Goal: Navigation & Orientation: Understand site structure

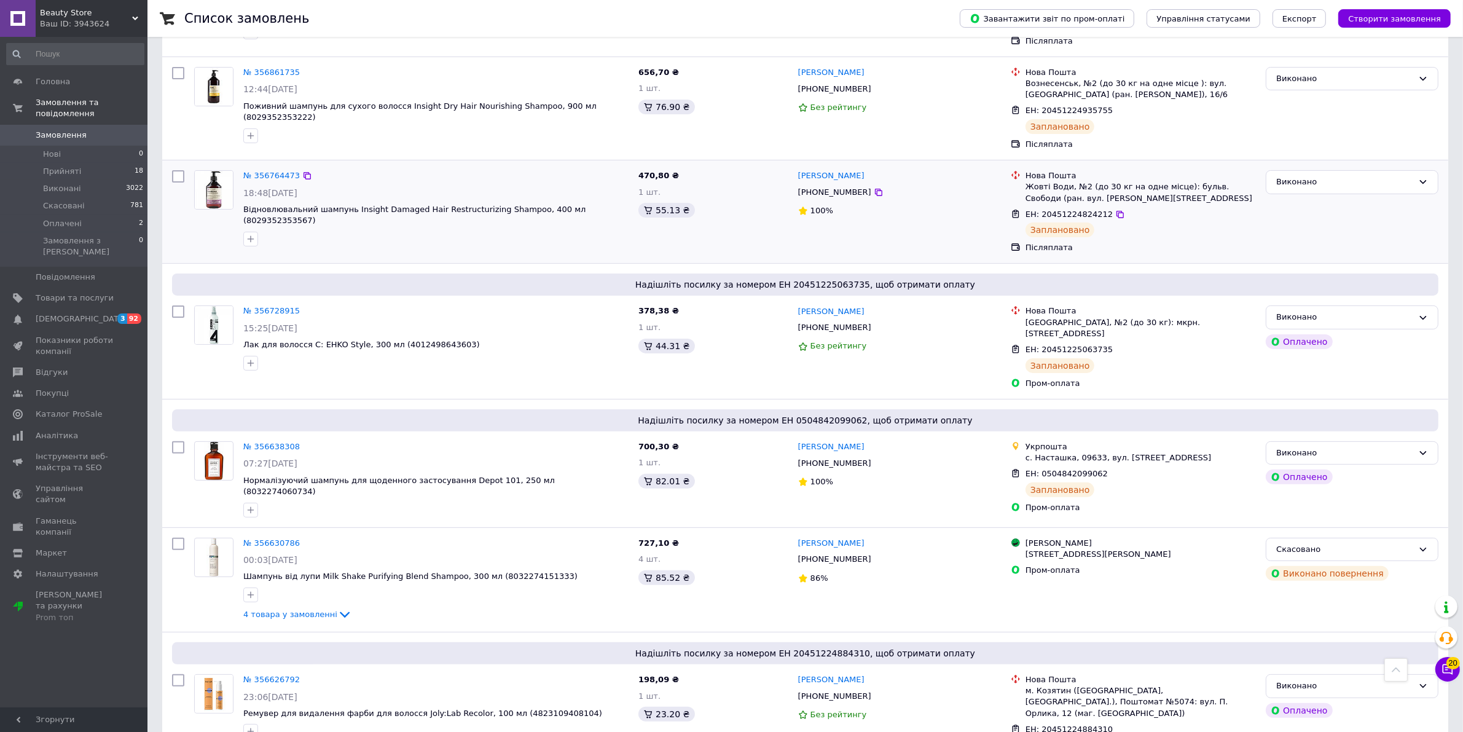
scroll to position [384, 0]
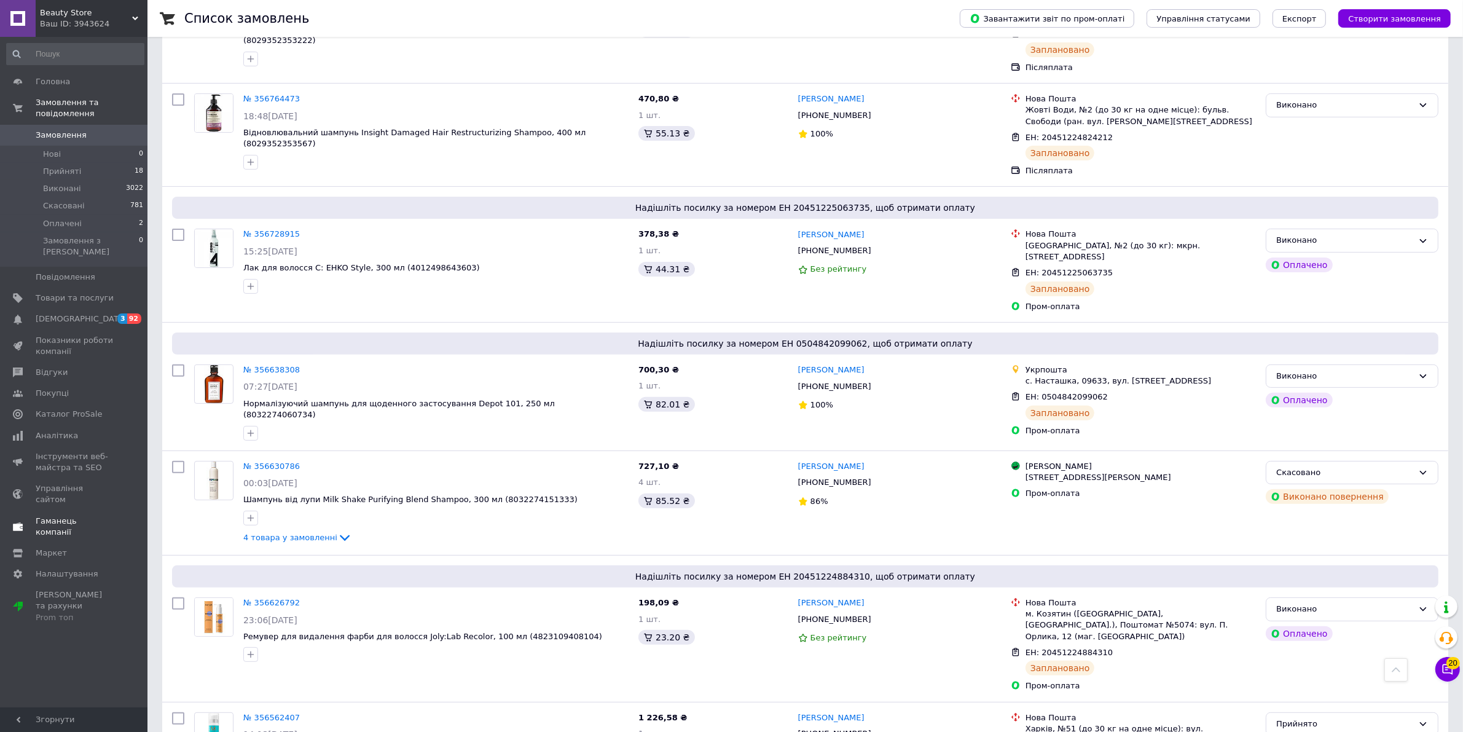
click at [80, 515] on span "Гаманець компанії" at bounding box center [75, 526] width 78 height 22
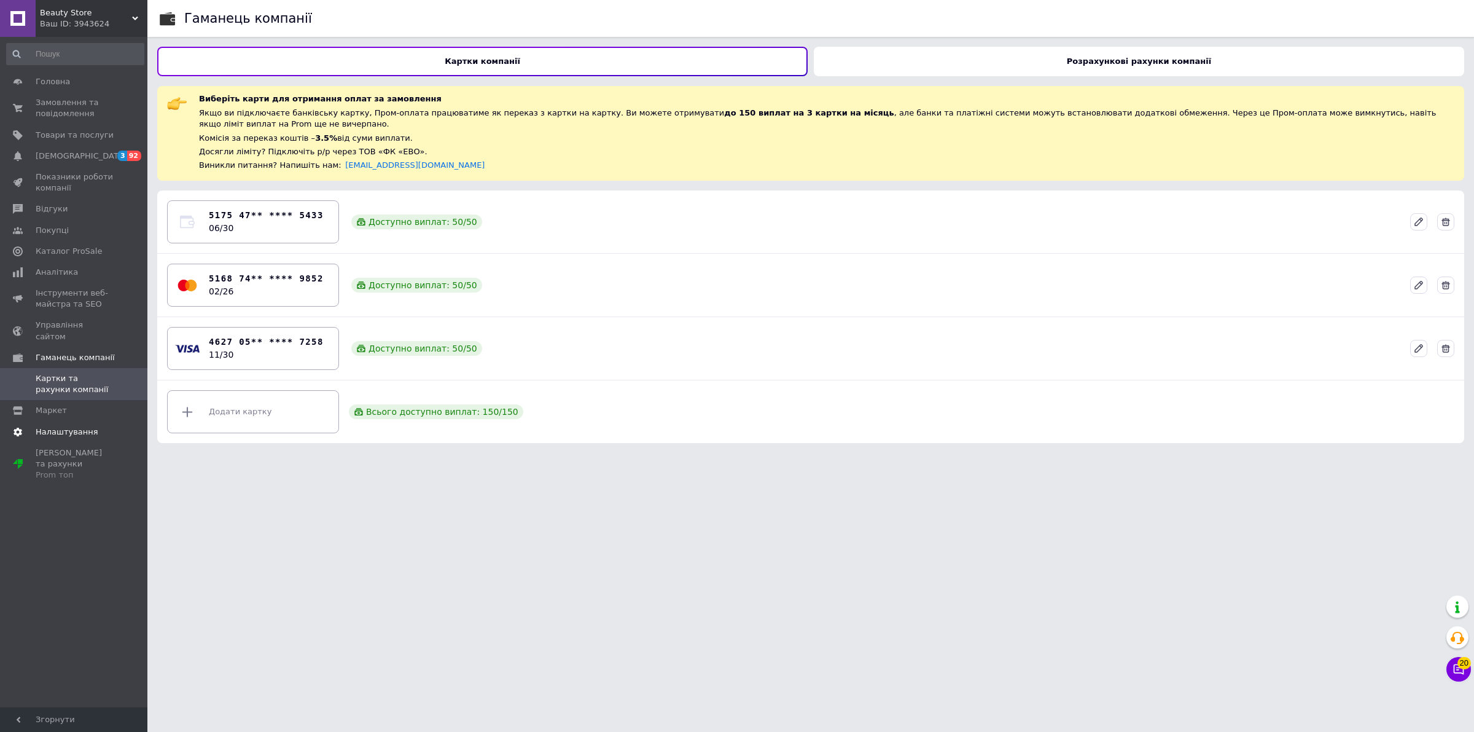
click at [80, 426] on span "Налаштування" at bounding box center [67, 431] width 63 height 11
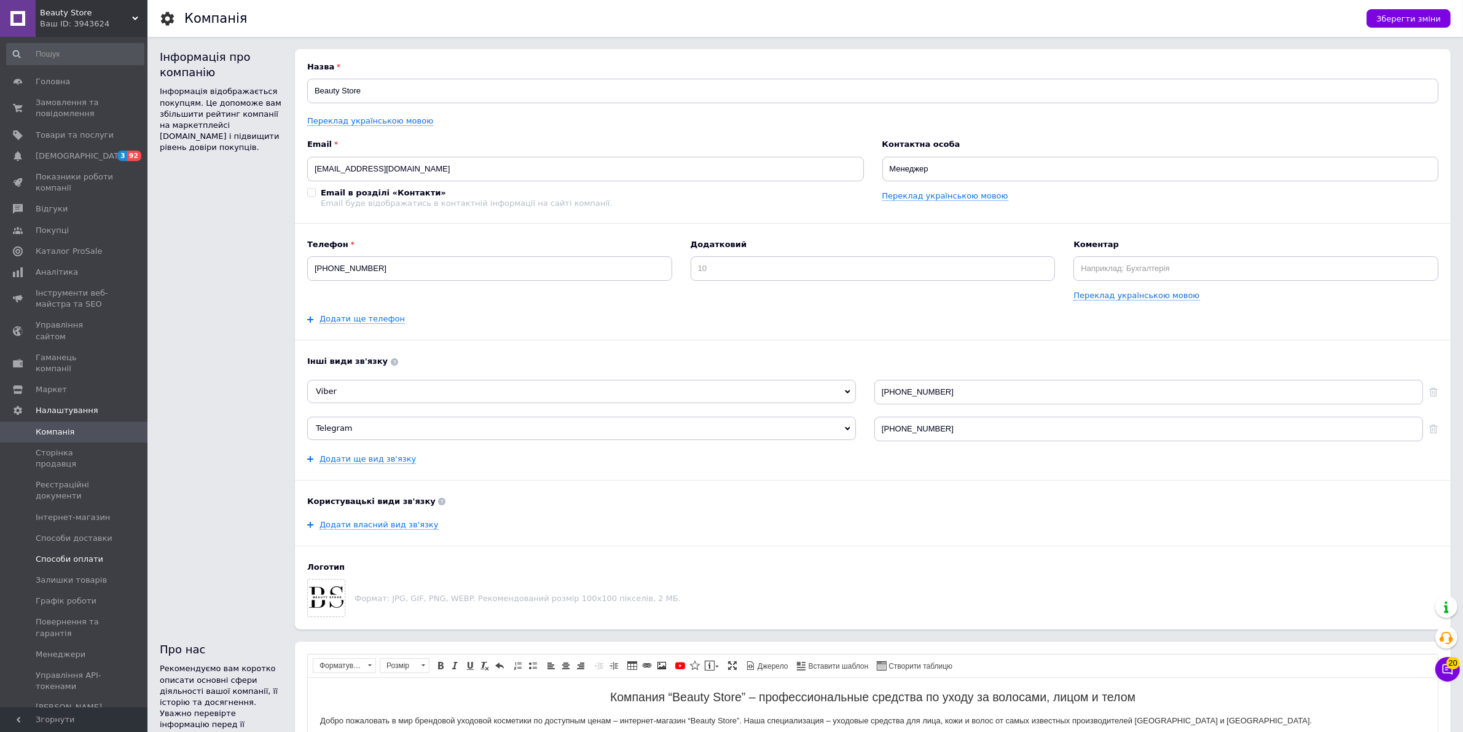
scroll to position [154, 0]
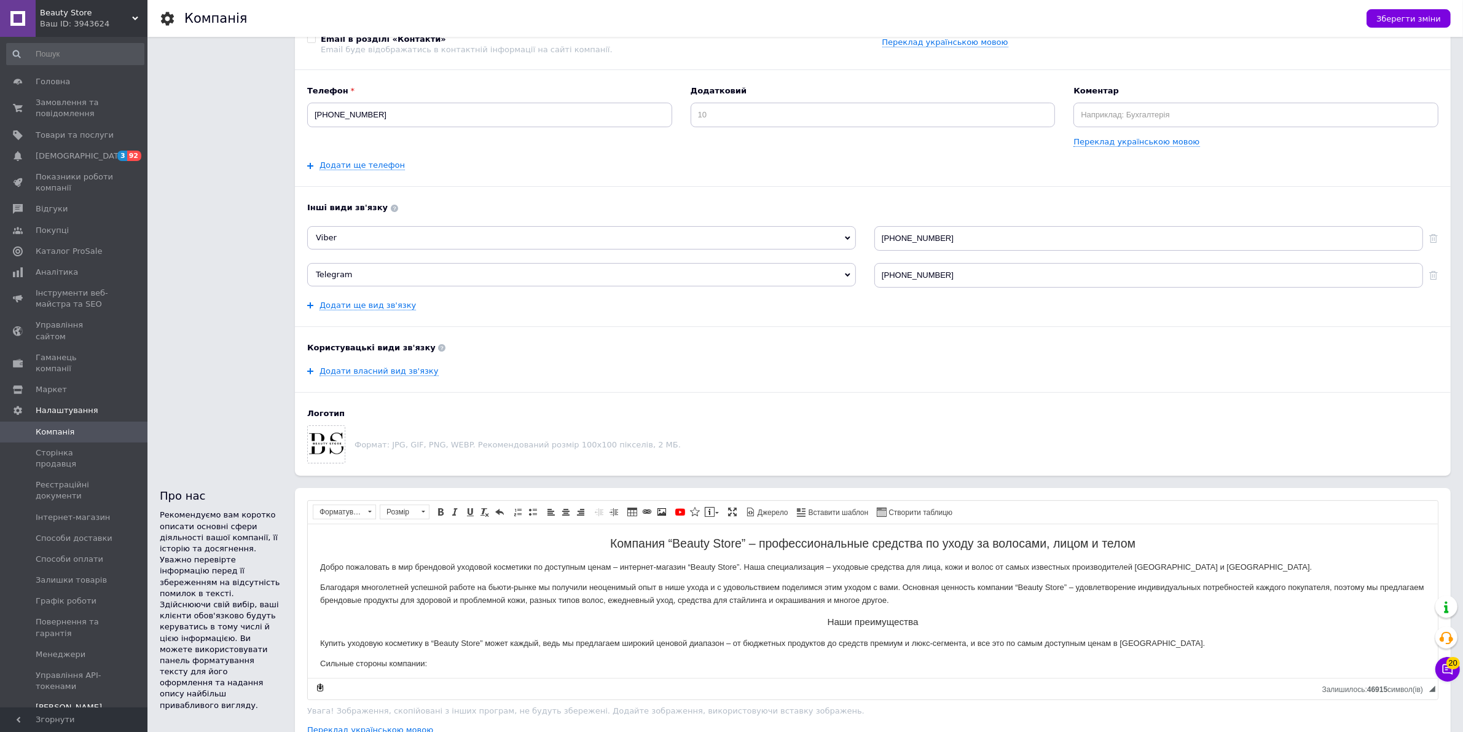
click at [88, 702] on span "[PERSON_NAME] та рахунки Prom топ" at bounding box center [75, 719] width 78 height 34
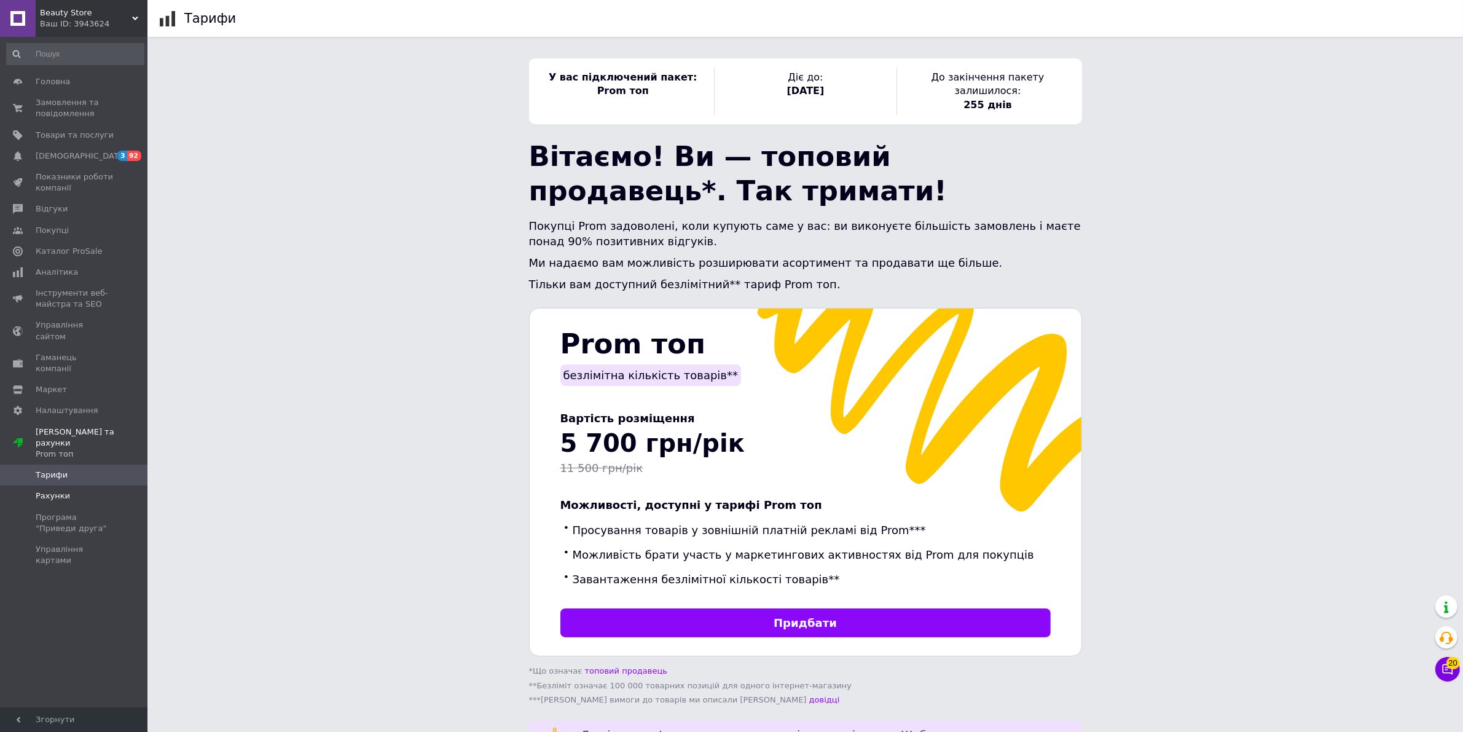
click at [61, 490] on span "Рахунки" at bounding box center [53, 495] width 34 height 11
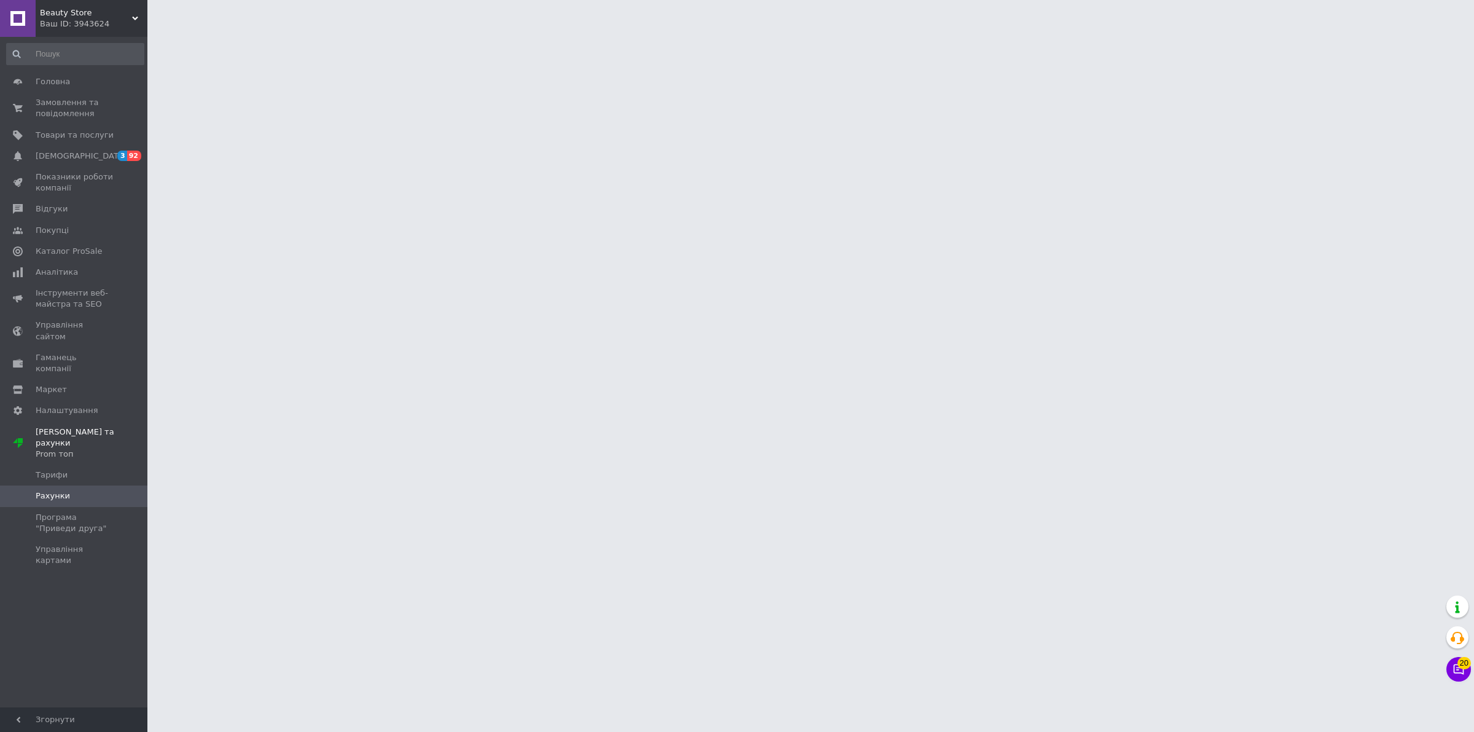
click at [61, 490] on span "Рахунки" at bounding box center [53, 495] width 34 height 11
click at [55, 405] on span "Налаштування" at bounding box center [67, 410] width 63 height 11
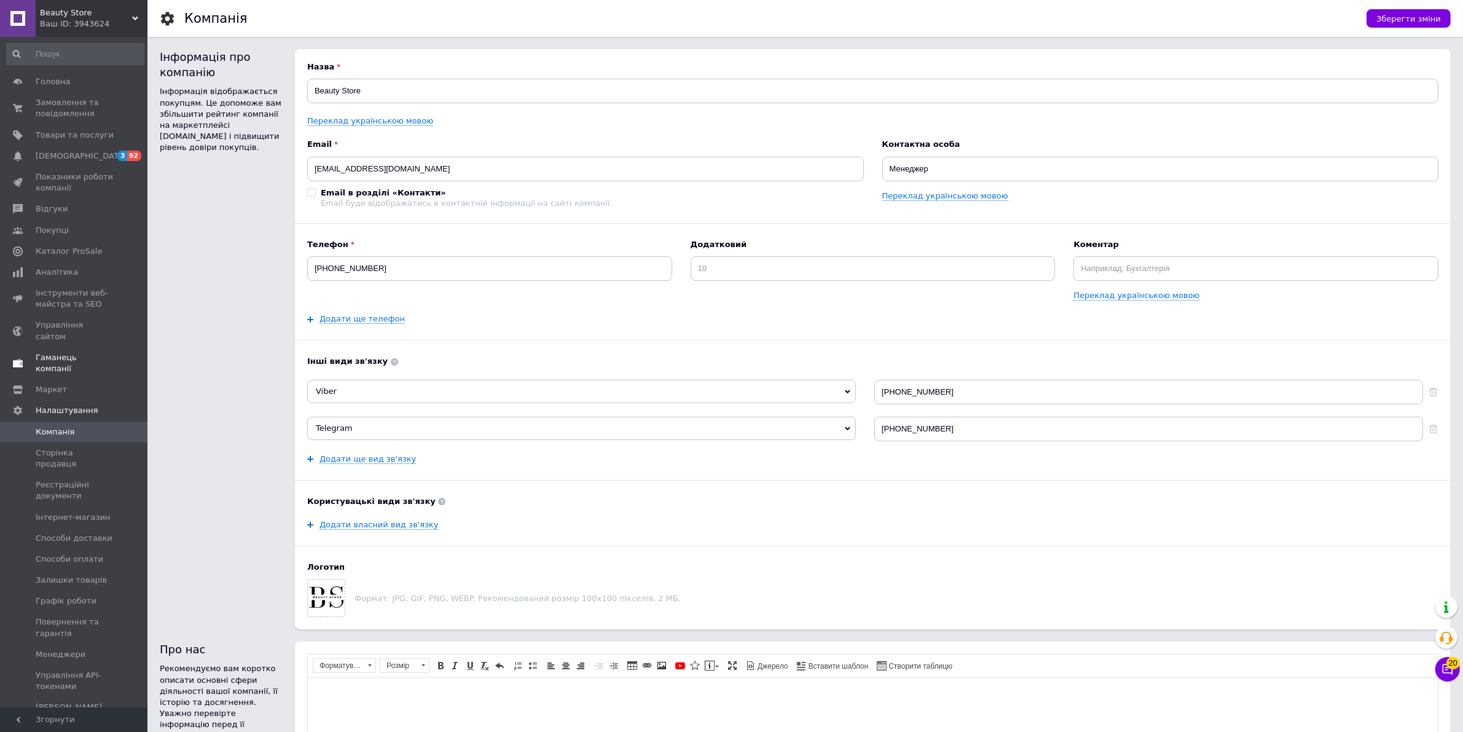
click at [76, 352] on span "Гаманець компанії" at bounding box center [75, 363] width 78 height 22
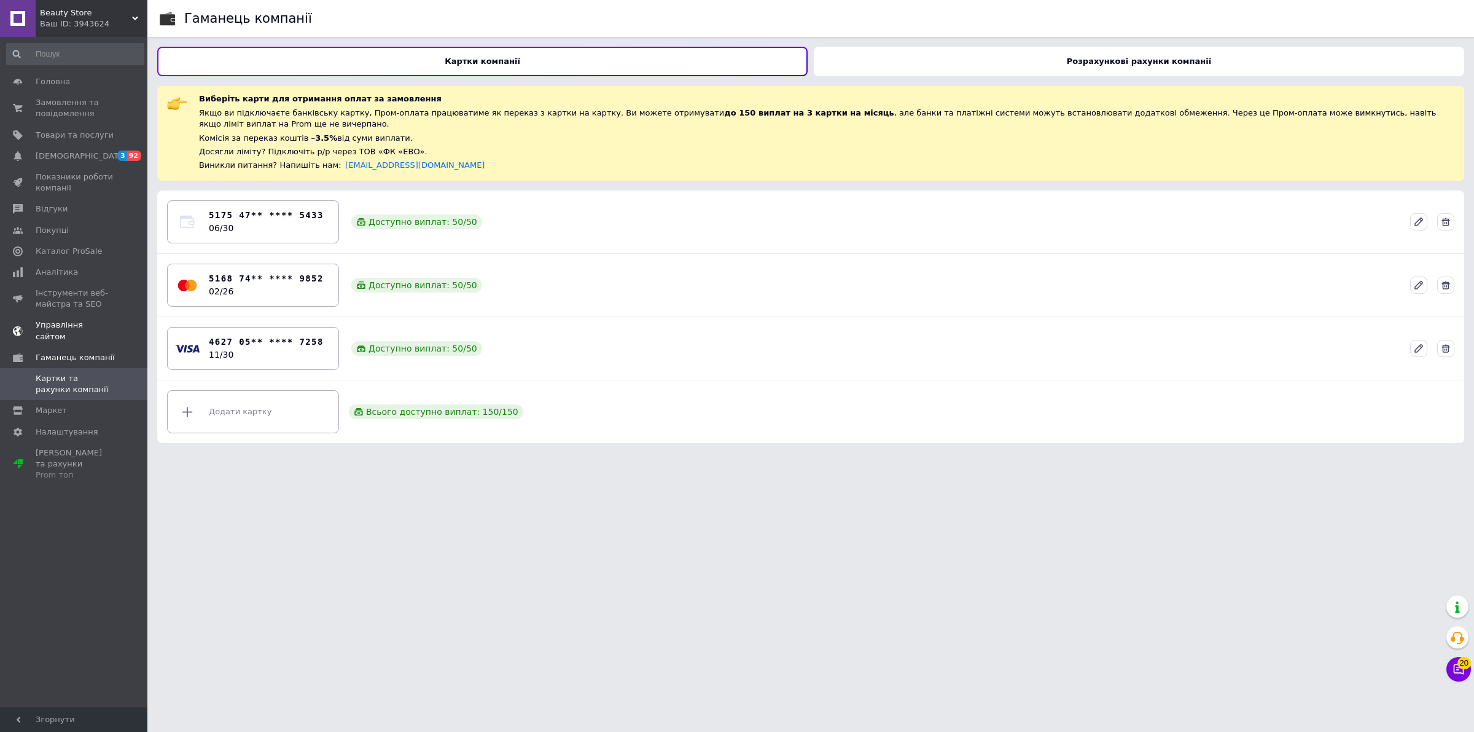
click at [103, 323] on span "Управління сайтом" at bounding box center [75, 330] width 78 height 22
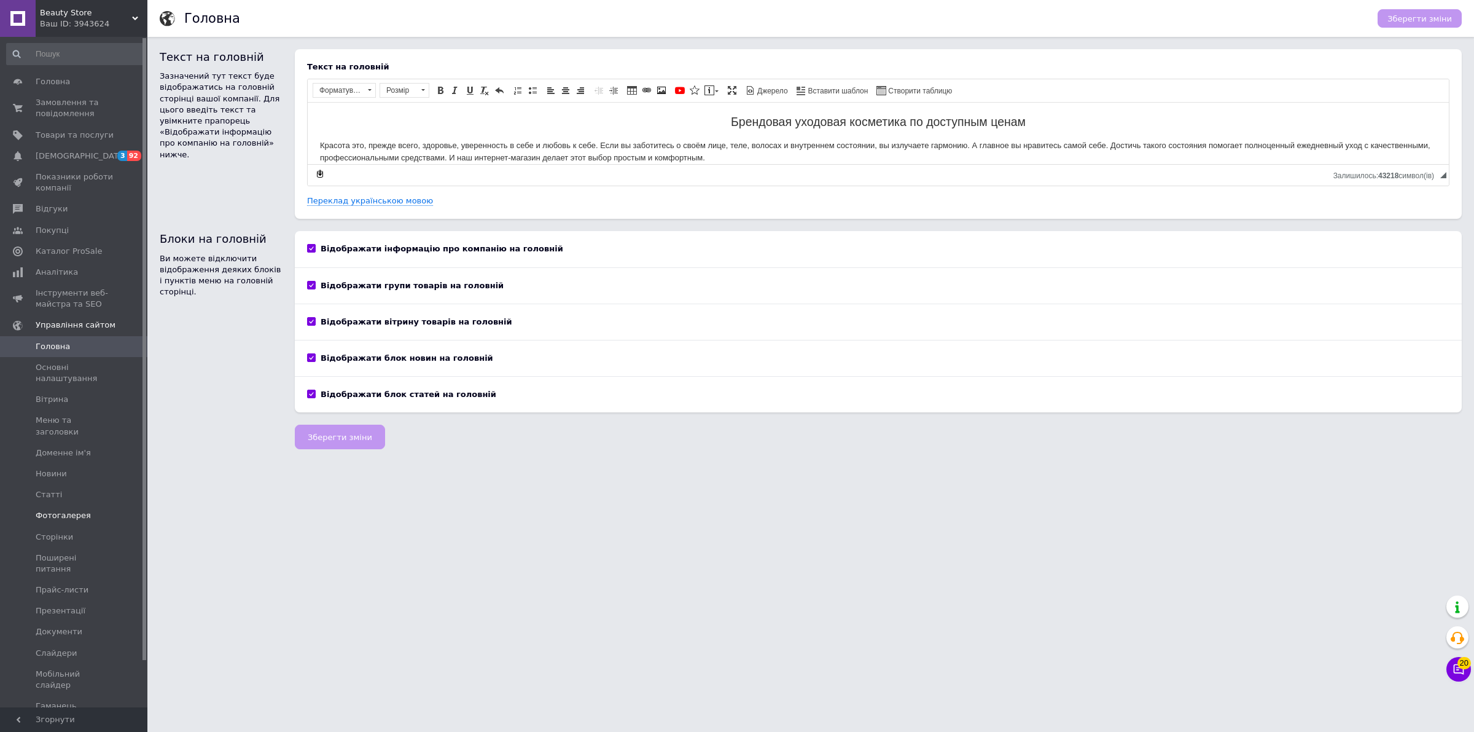
scroll to position [50, 0]
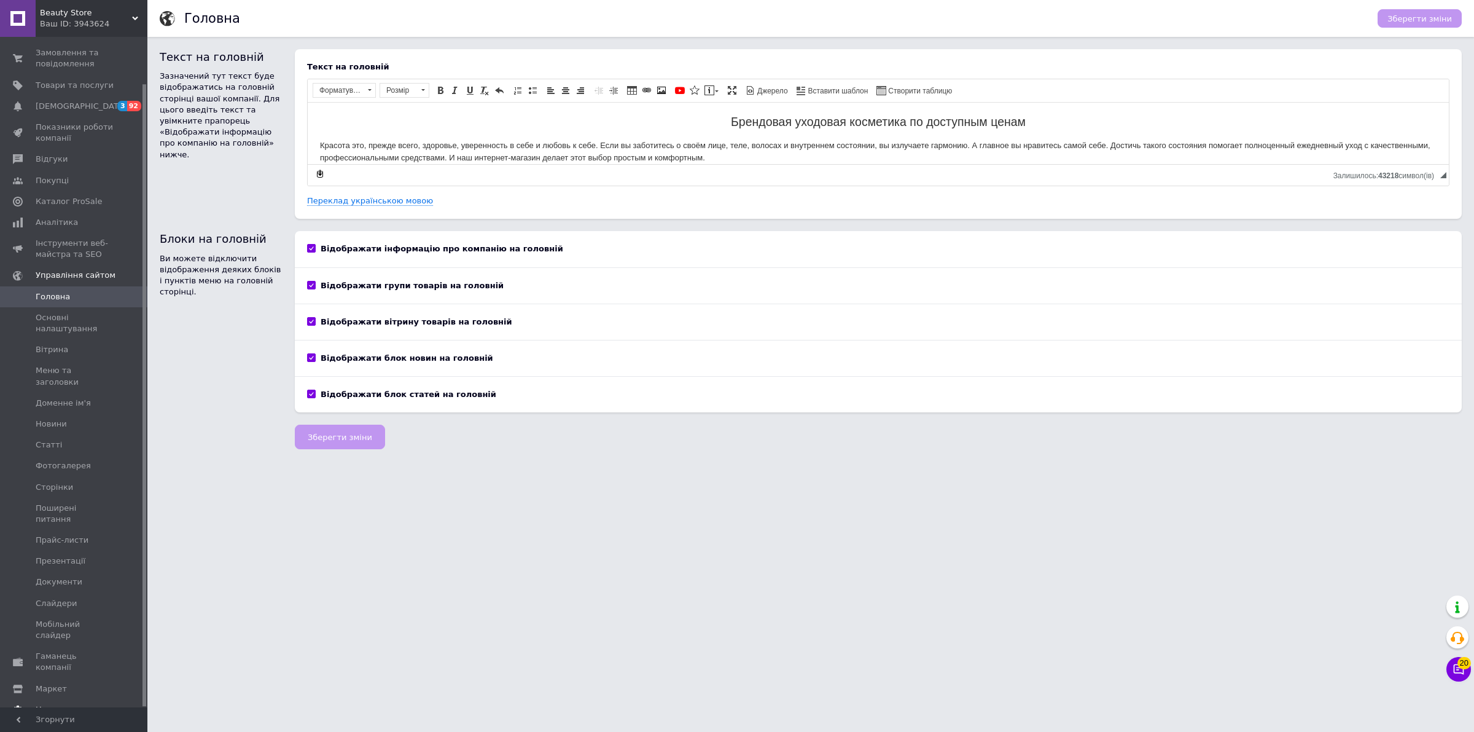
click at [60, 704] on span "Налаштування" at bounding box center [67, 709] width 63 height 11
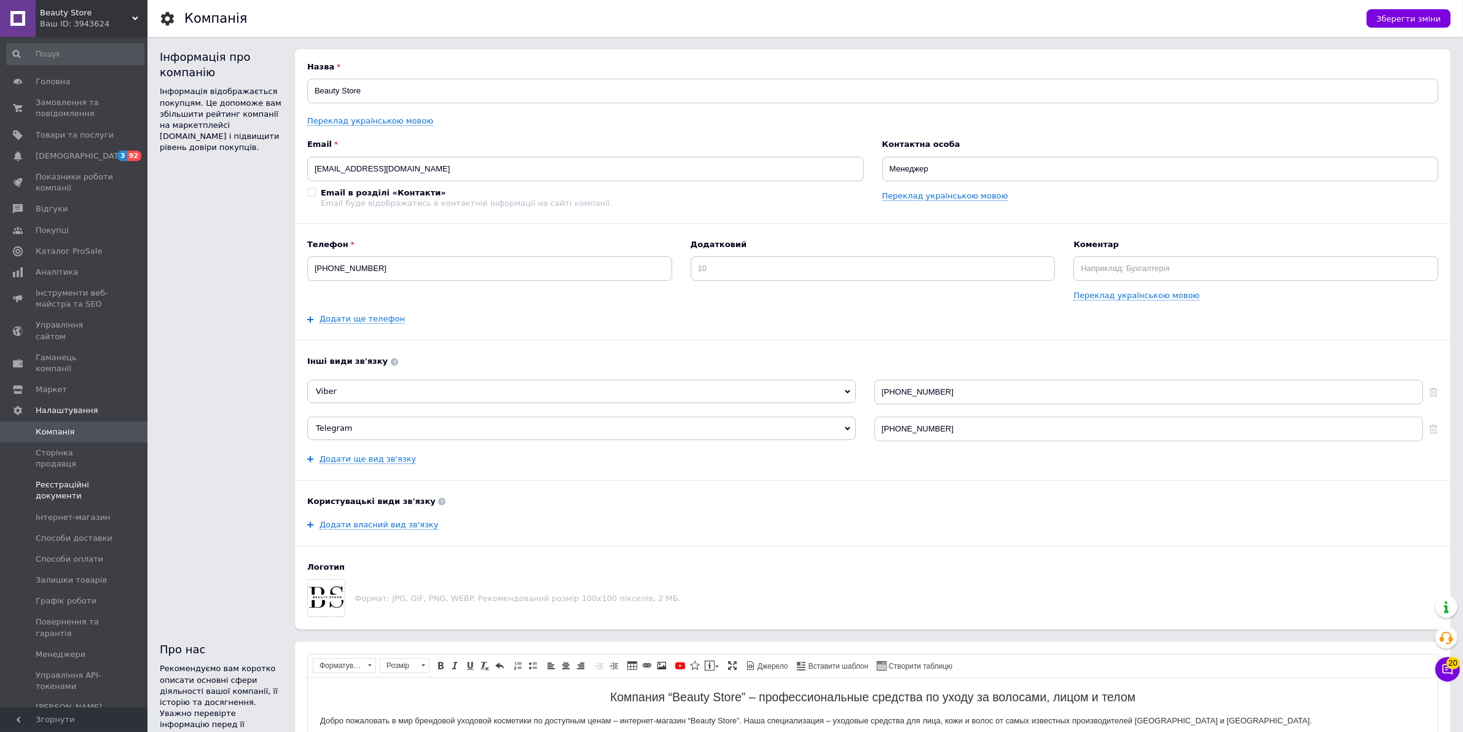
scroll to position [230, 0]
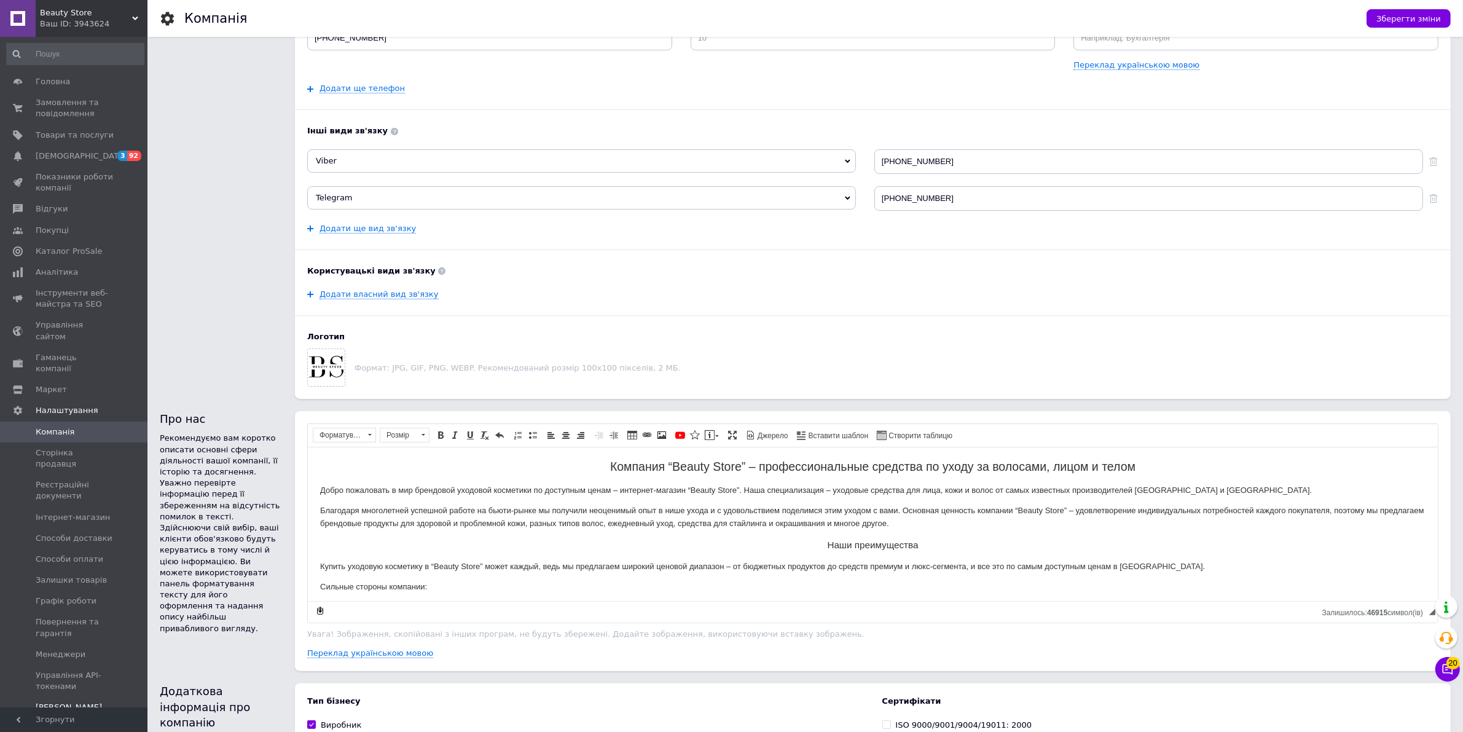
click at [75, 702] on span "[PERSON_NAME] та рахунки Prom топ" at bounding box center [75, 719] width 78 height 34
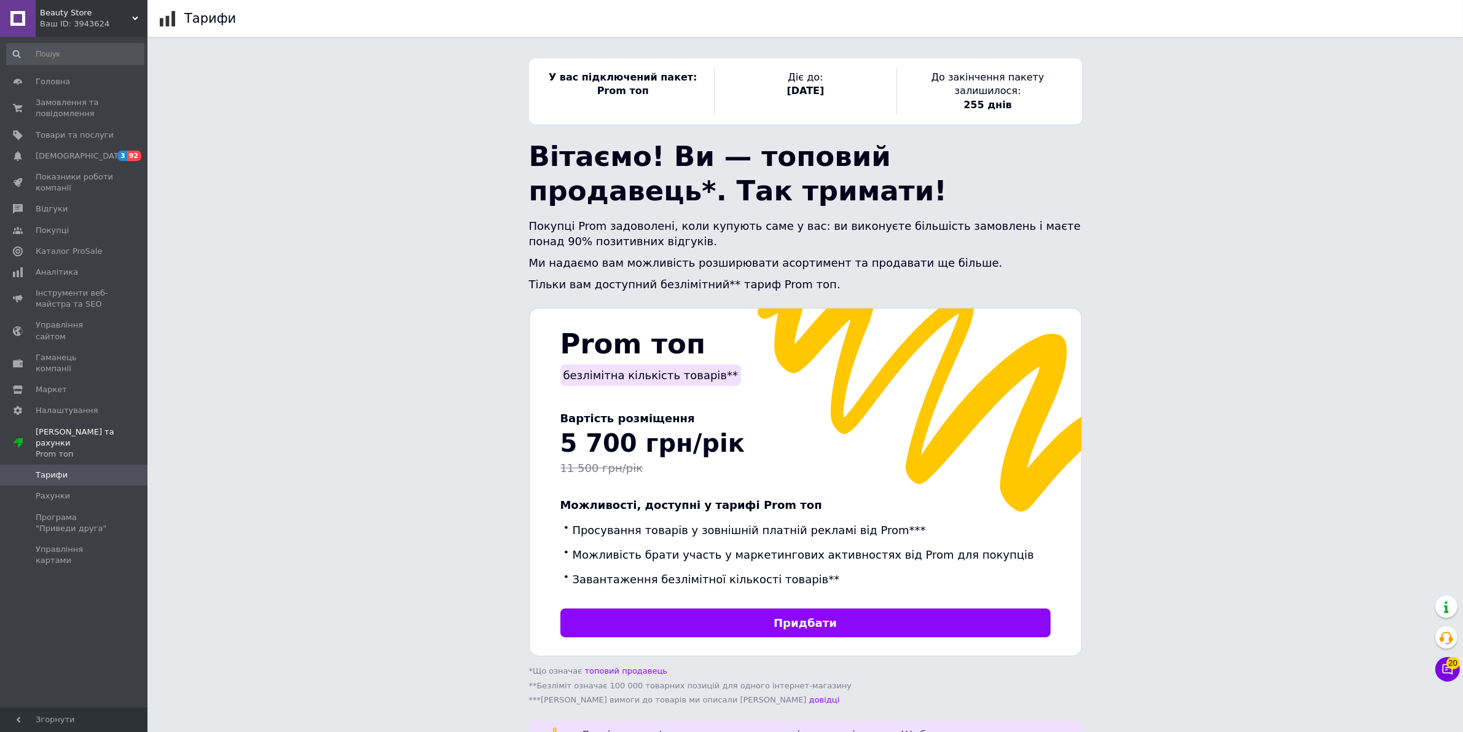
scroll to position [145, 0]
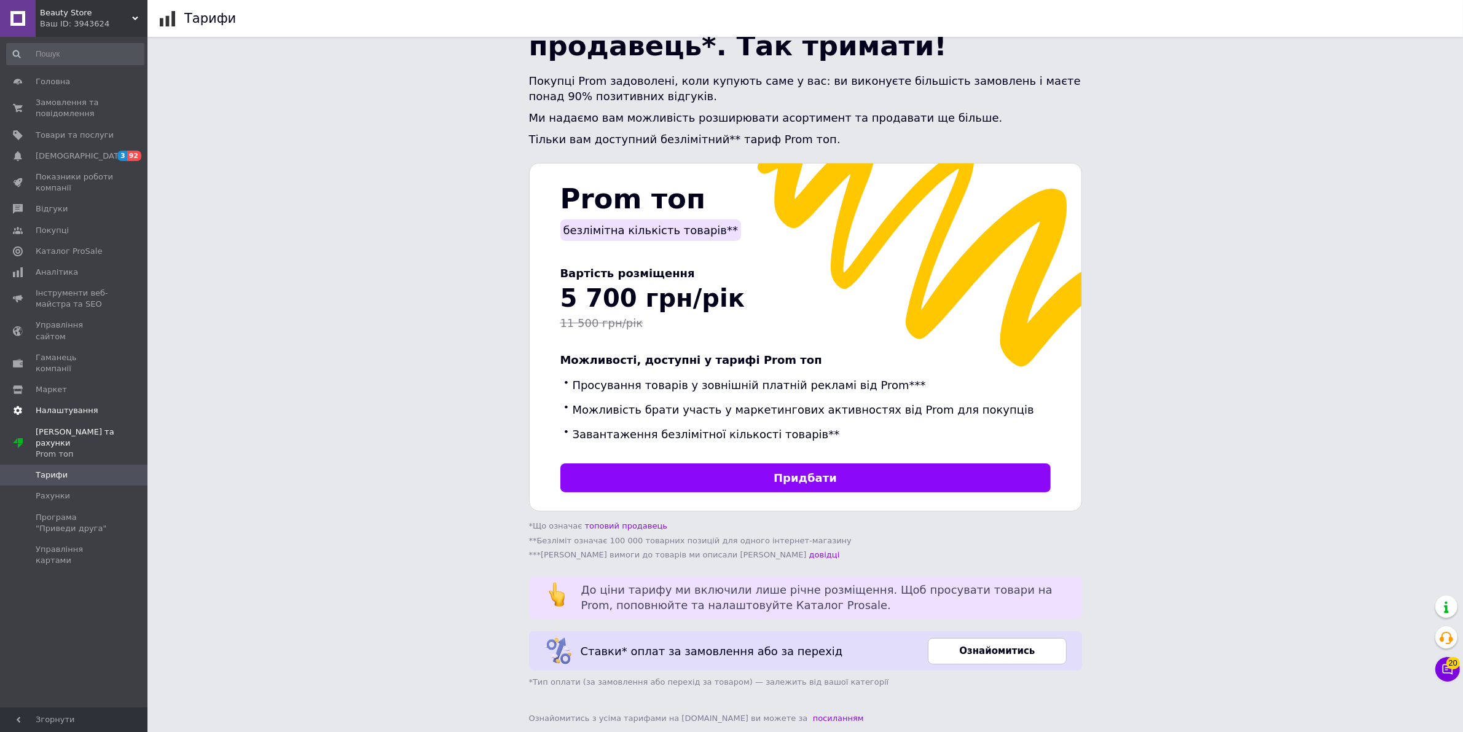
click at [75, 405] on span "Налаштування" at bounding box center [67, 410] width 63 height 11
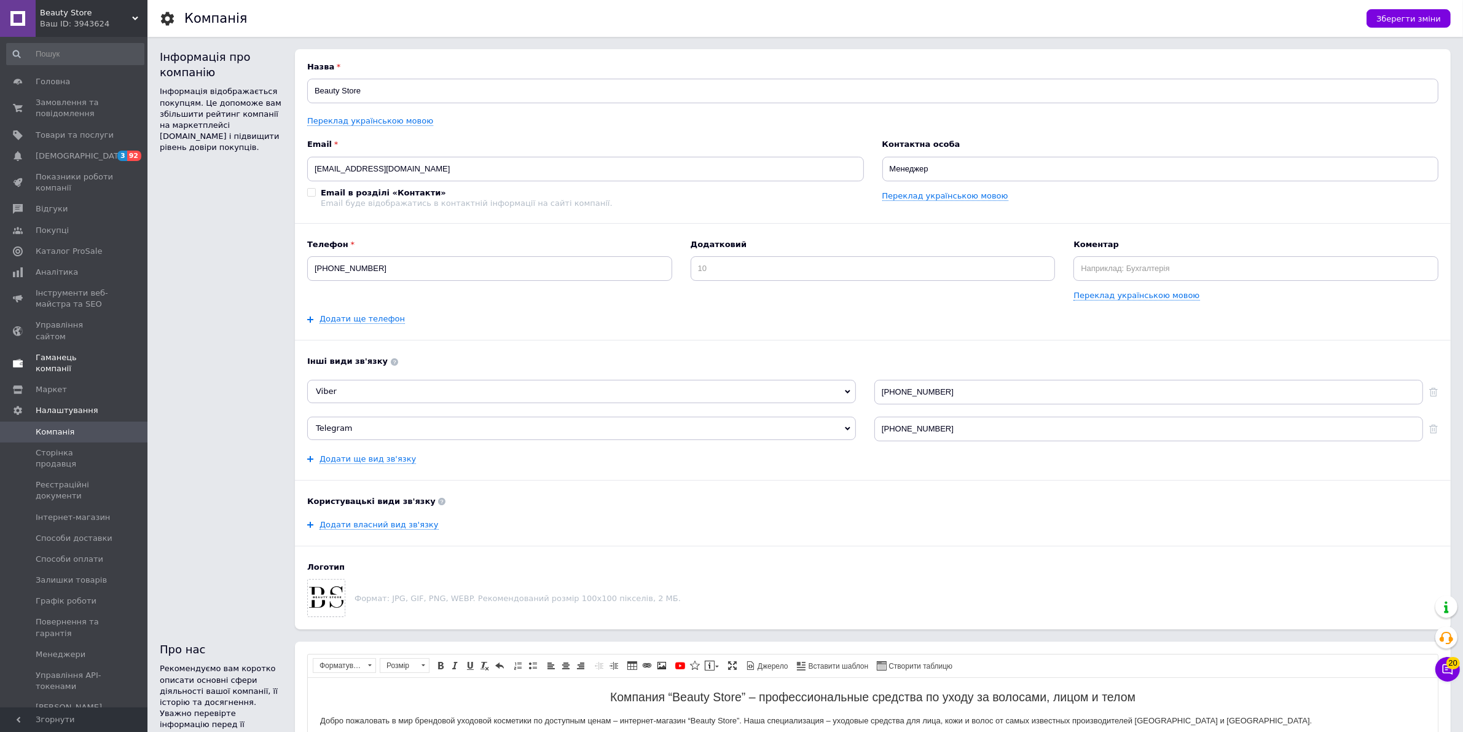
click at [92, 352] on span "Гаманець компанії" at bounding box center [75, 363] width 78 height 22
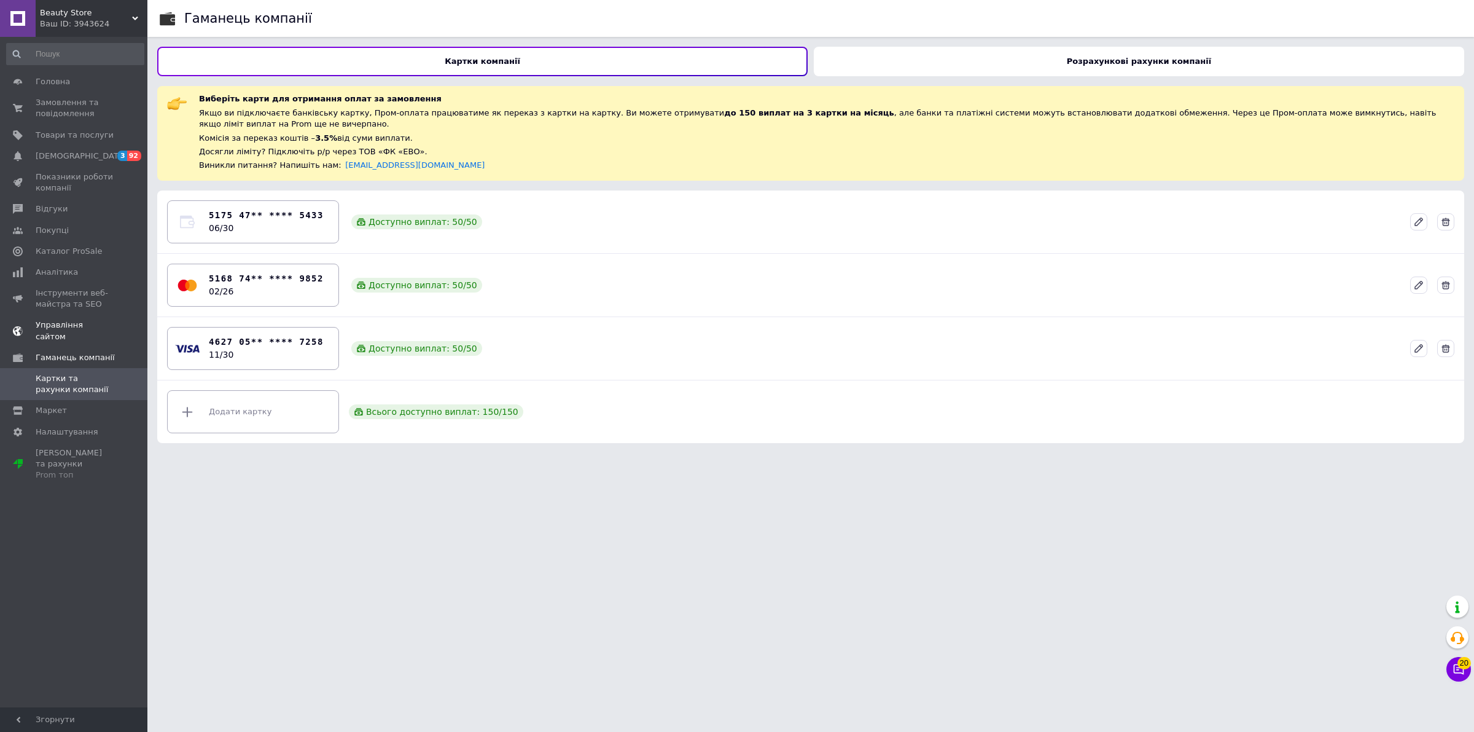
click at [96, 324] on span "Управління сайтом" at bounding box center [75, 330] width 78 height 22
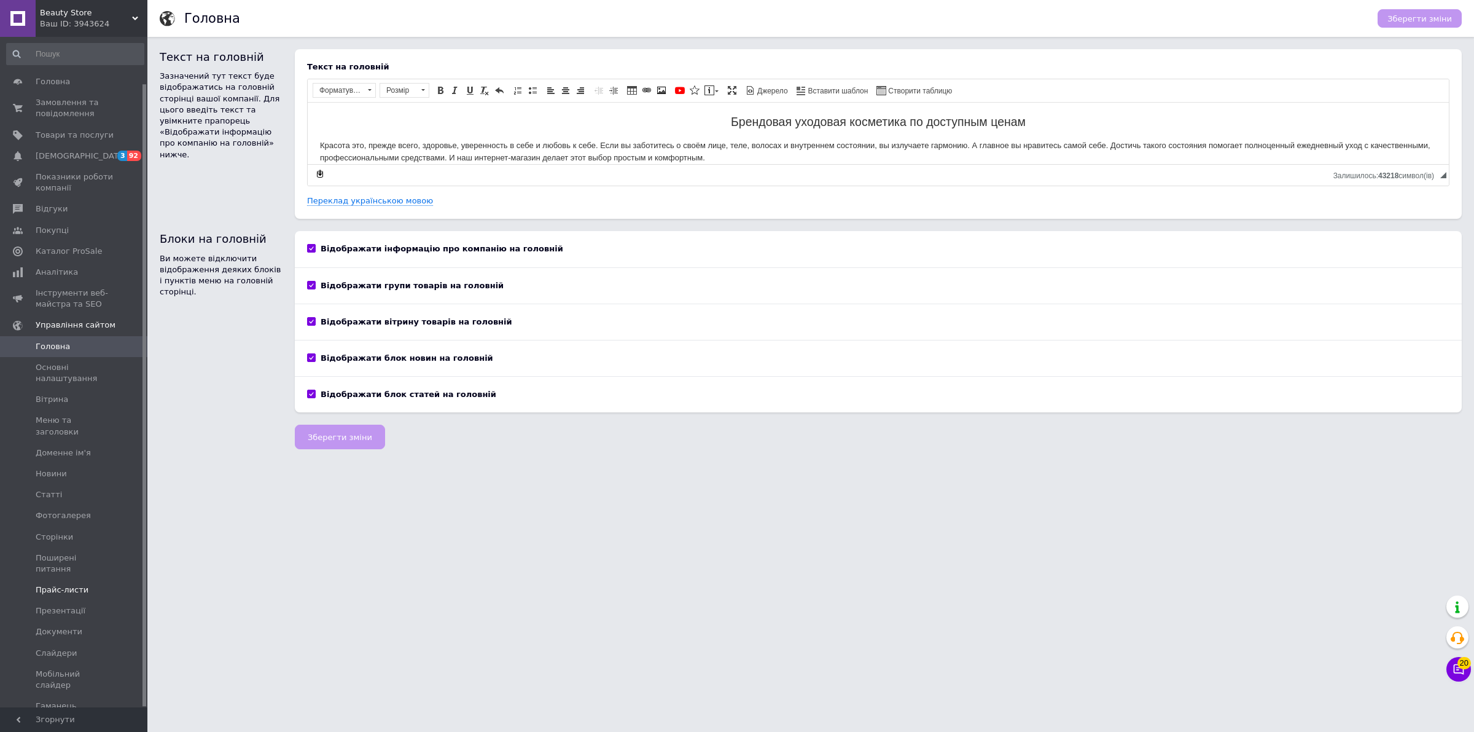
scroll to position [50, 0]
click at [100, 651] on span "Гаманець компанії" at bounding box center [75, 662] width 78 height 22
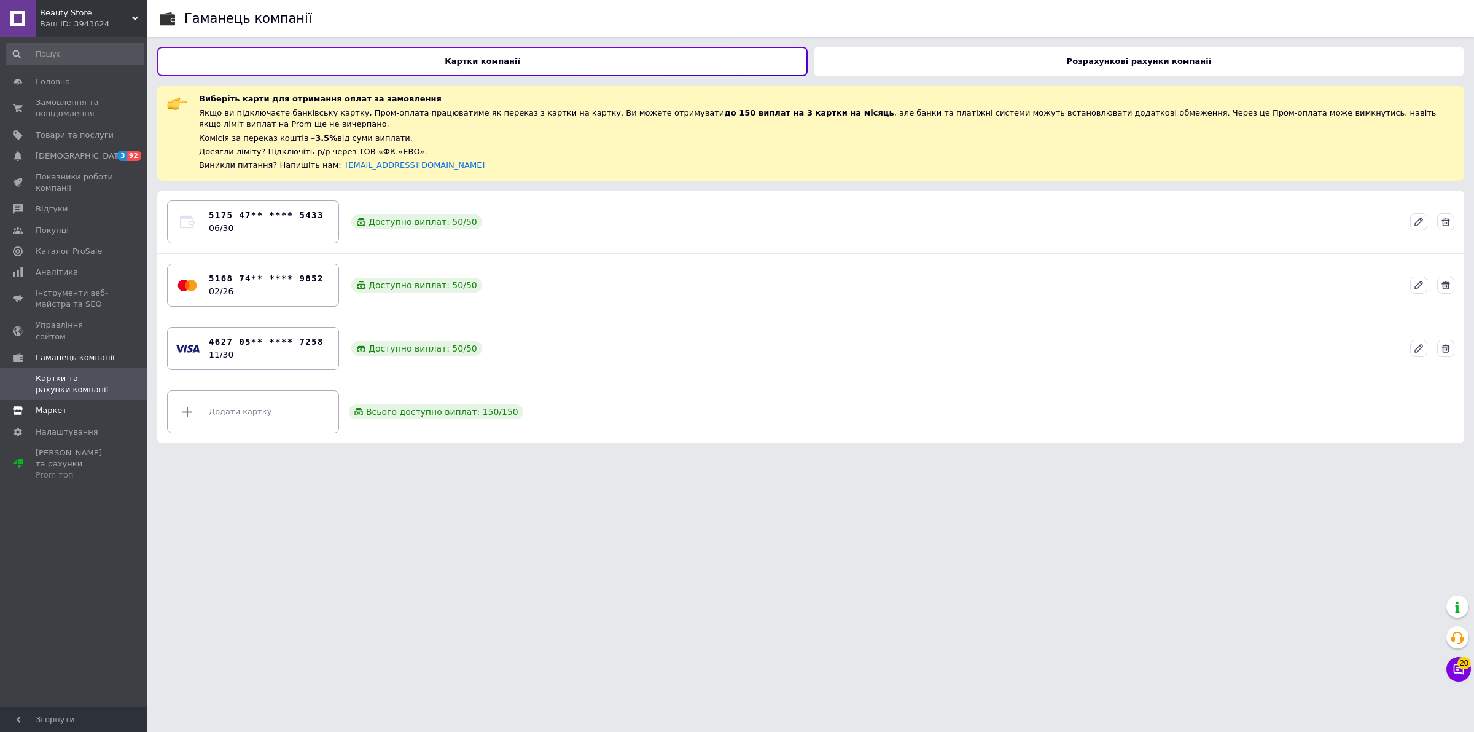
click at [63, 405] on span "Маркет" at bounding box center [51, 410] width 31 height 11
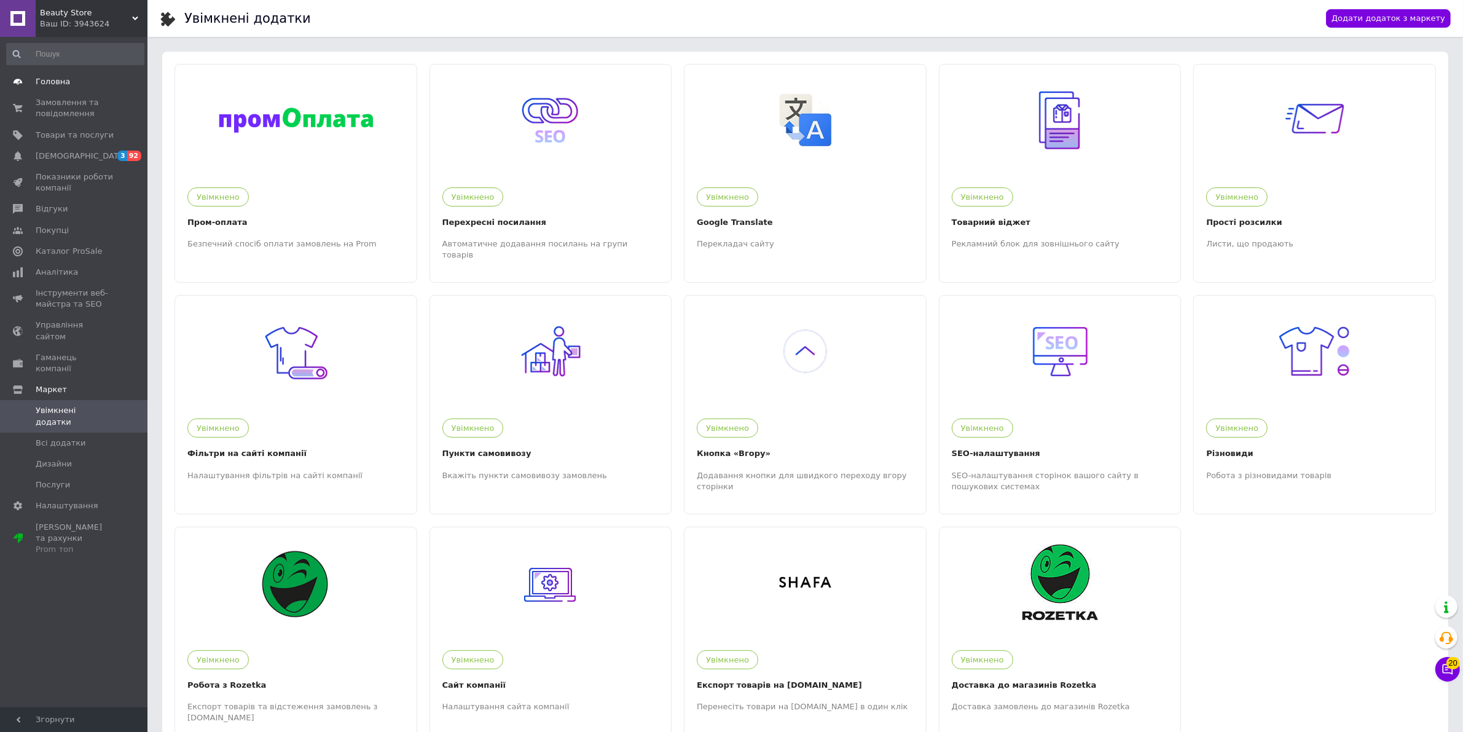
click at [62, 83] on span "Головна" at bounding box center [53, 81] width 34 height 11
